Goal: Task Accomplishment & Management: Manage account settings

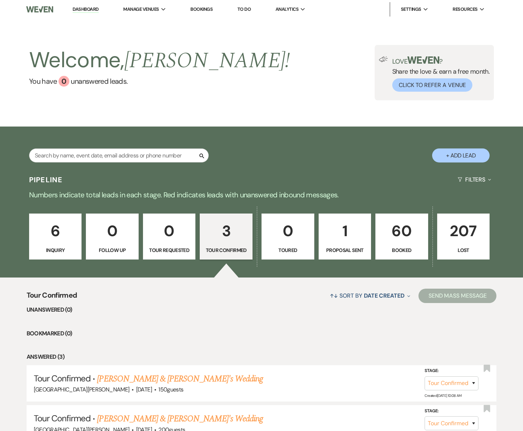
select select "4"
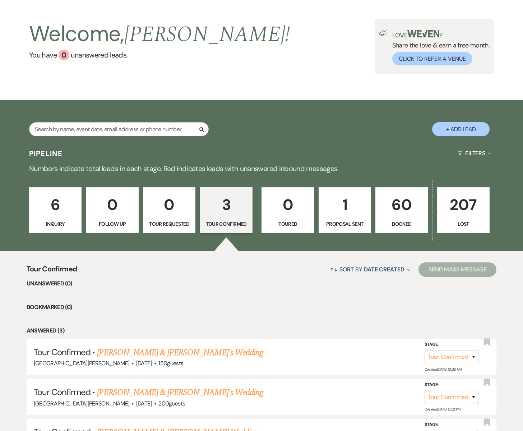
click at [395, 222] on p "Booked" at bounding box center [401, 224] width 43 height 8
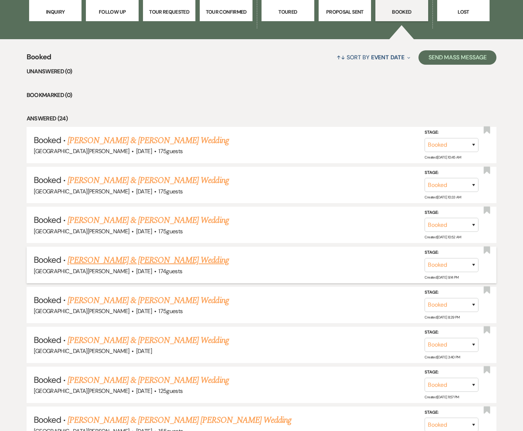
scroll to position [239, 0]
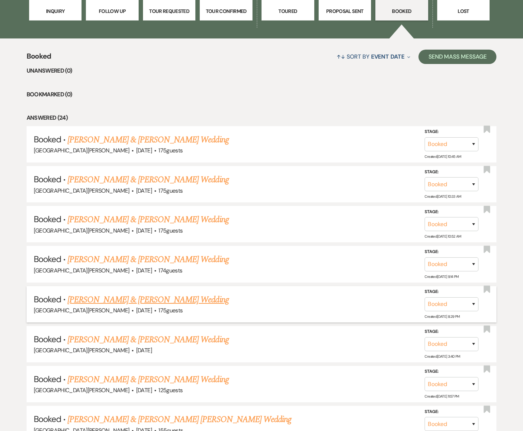
click at [122, 299] on link "[PERSON_NAME] & [PERSON_NAME] Wedding" at bounding box center [148, 299] width 161 height 13
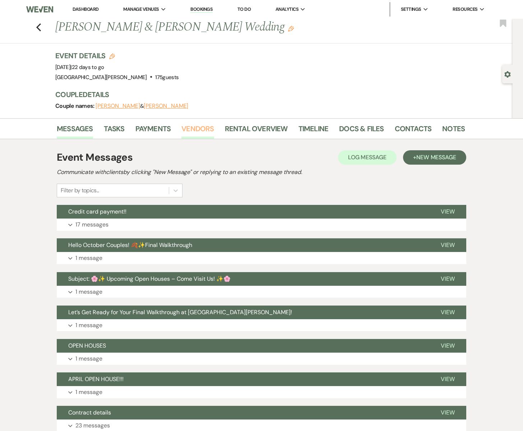
click at [198, 130] on link "Vendors" at bounding box center [198, 131] width 32 height 16
